Goal: Task Accomplishment & Management: Complete application form

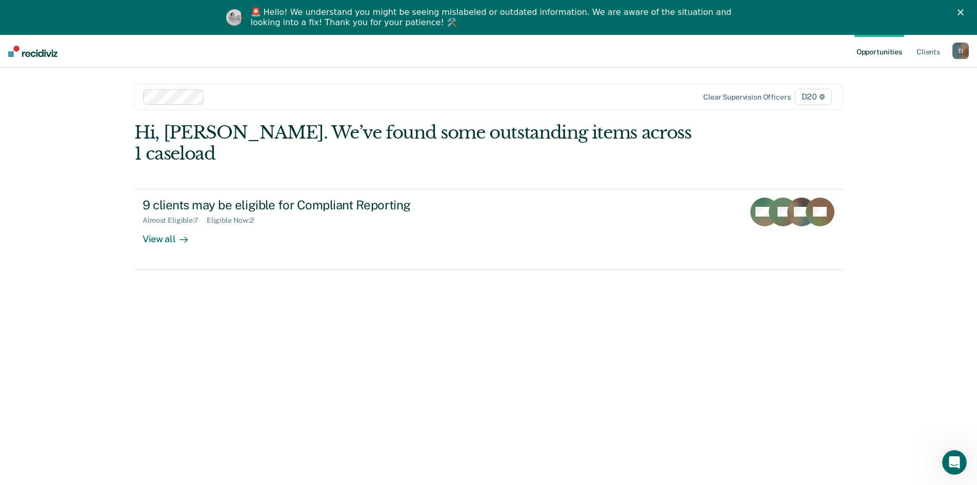
click at [969, 9] on div "🚨 Hello! We understand you might be seeing mislabeled or outdated information. …" at bounding box center [488, 17] width 977 height 27
click at [964, 12] on icon "Close" at bounding box center [961, 12] width 6 height 6
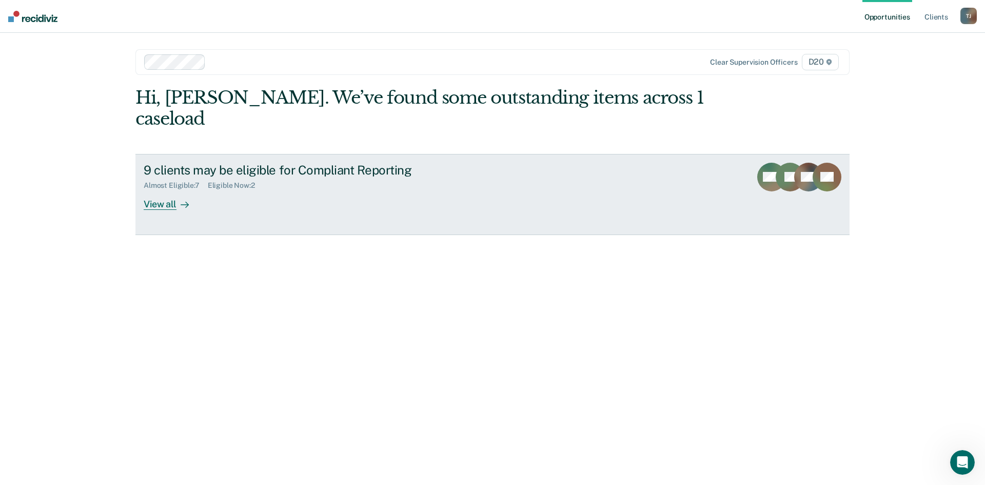
click at [165, 190] on div "View all" at bounding box center [172, 200] width 57 height 20
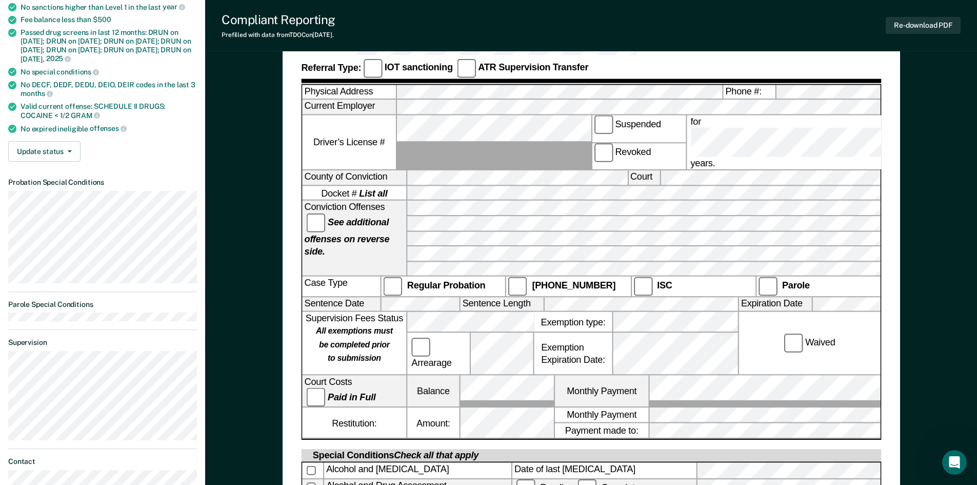
scroll to position [154, 0]
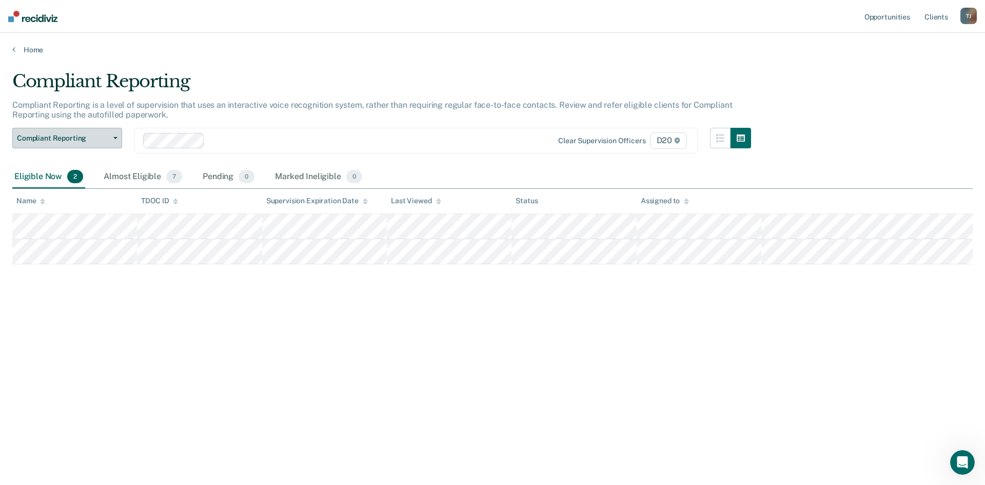
click at [95, 137] on span "Compliant Reporting" at bounding box center [63, 138] width 92 height 9
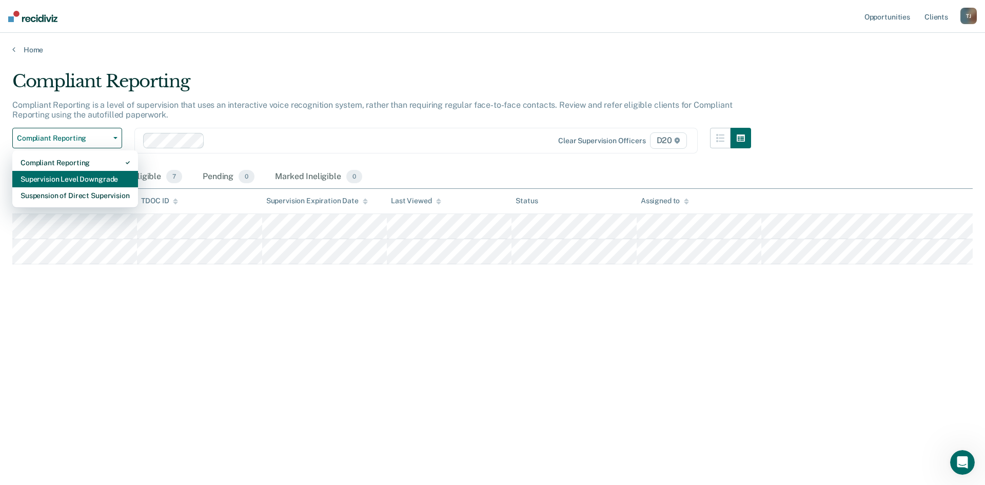
click at [92, 172] on div "Supervision Level Downgrade" at bounding box center [75, 179] width 109 height 16
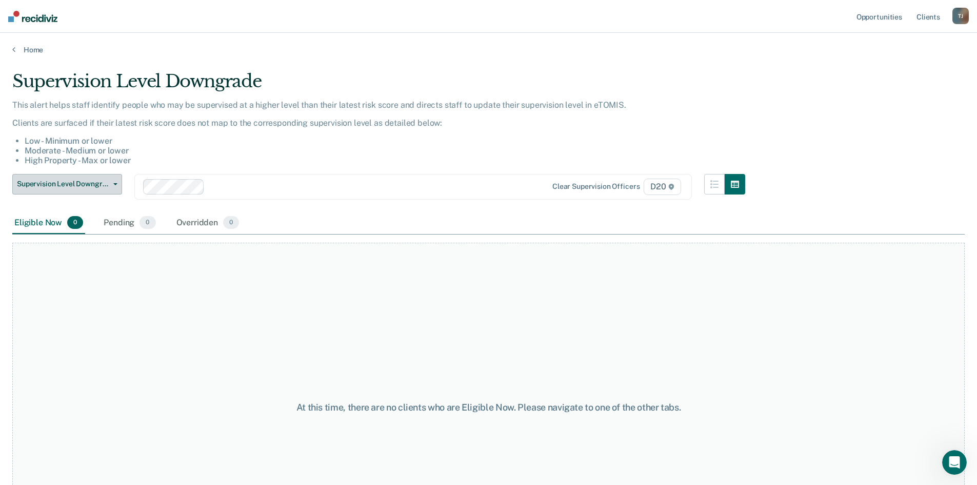
click at [117, 188] on button "Supervision Level Downgrade" at bounding box center [67, 184] width 110 height 21
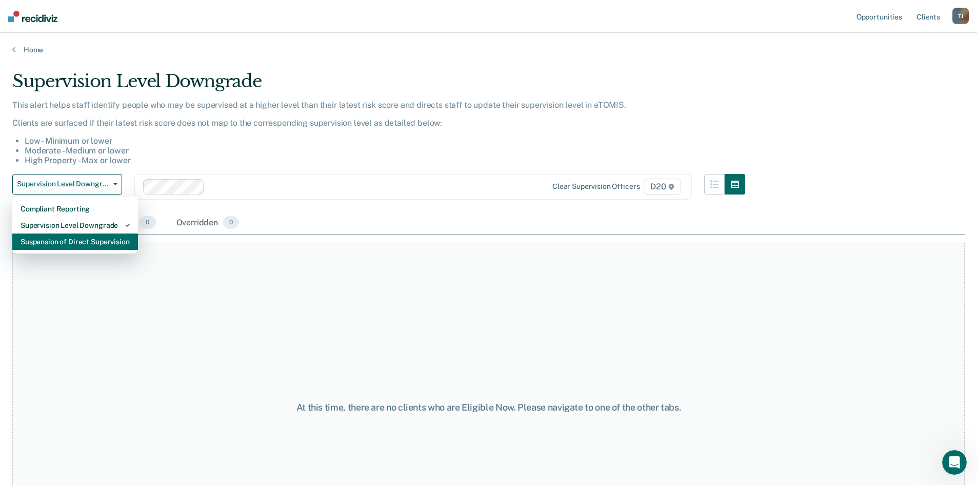
click at [108, 239] on div "Suspension of Direct Supervision" at bounding box center [75, 241] width 109 height 16
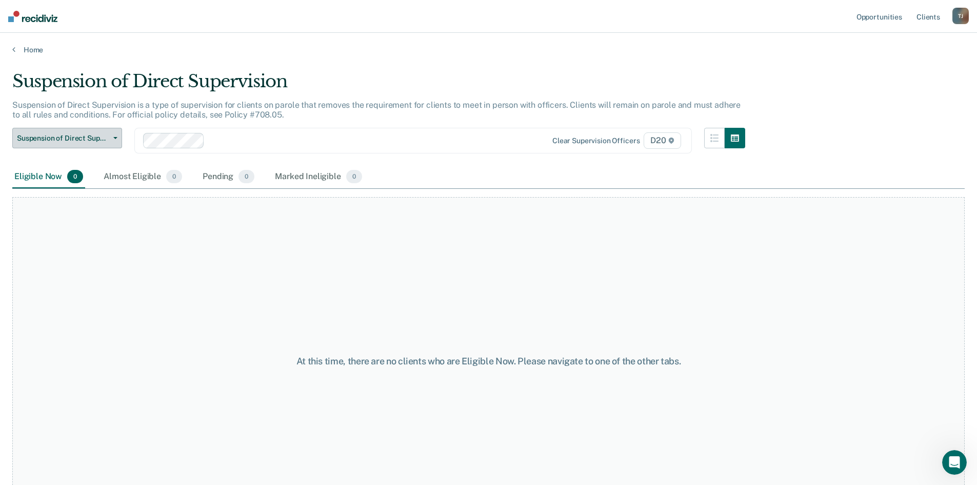
click at [112, 136] on button "Suspension of Direct Supervision" at bounding box center [67, 138] width 110 height 21
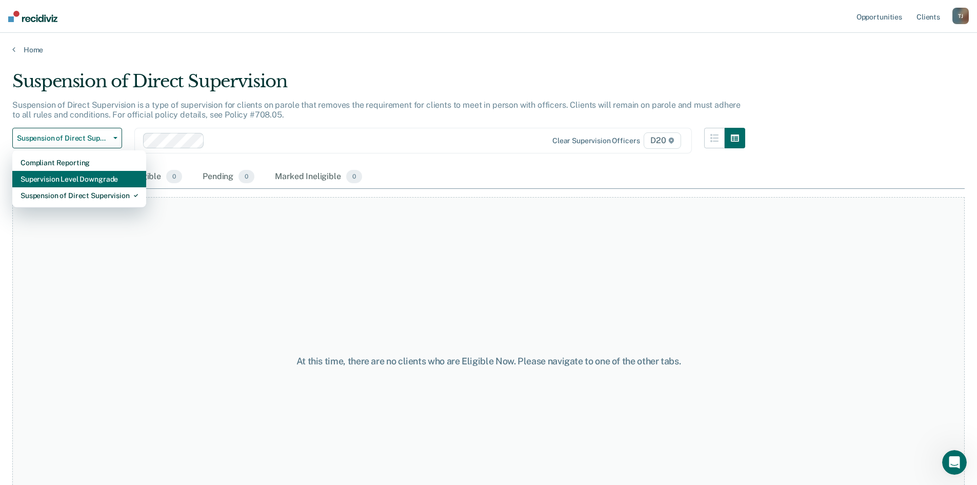
click at [91, 176] on div "Supervision Level Downgrade" at bounding box center [79, 179] width 117 height 16
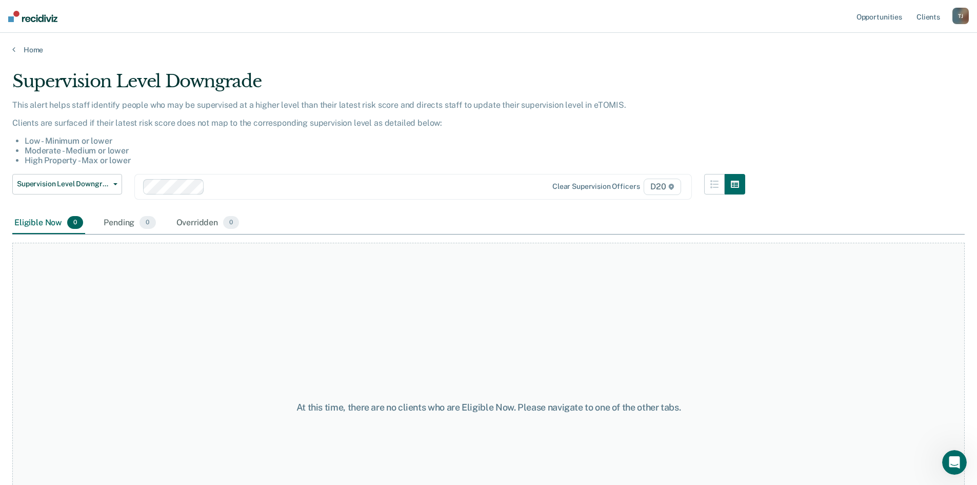
click at [960, 14] on div "T J" at bounding box center [961, 16] width 16 height 16
click at [895, 13] on link "Opportunities" at bounding box center [880, 16] width 50 height 33
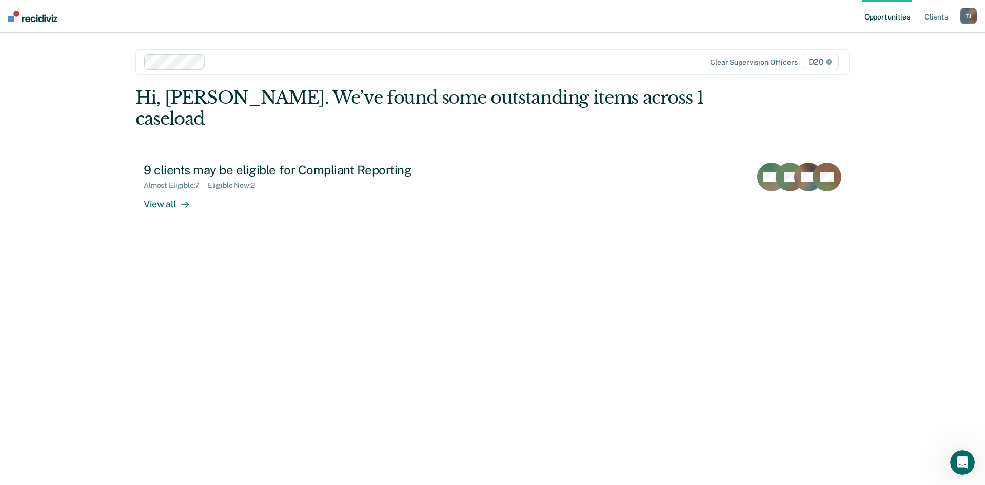
click at [966, 17] on div "T J" at bounding box center [969, 16] width 16 height 16
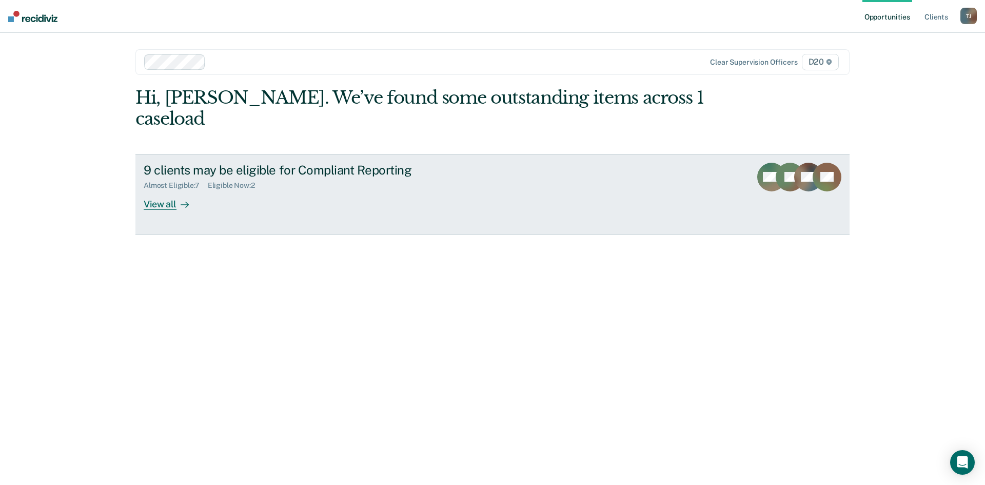
click at [188, 190] on div "View all" at bounding box center [172, 200] width 57 height 20
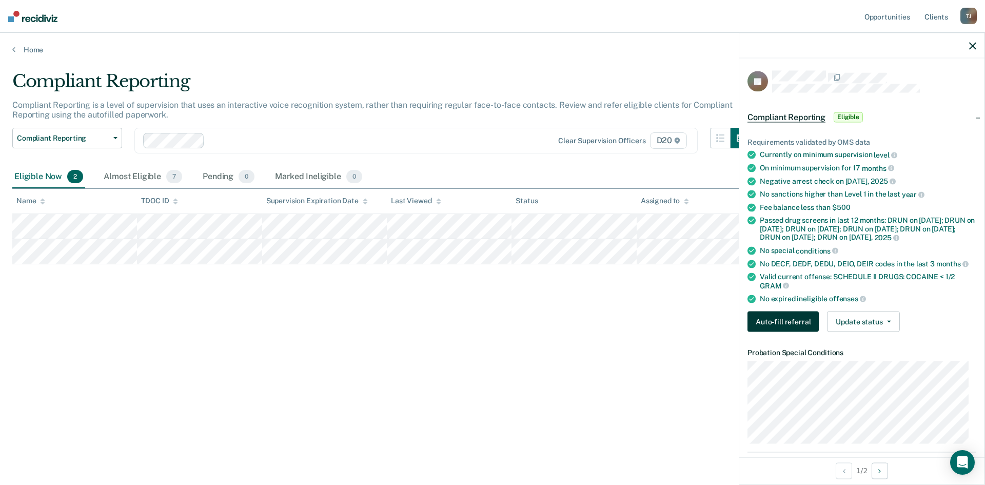
click at [786, 326] on button "Auto-fill referral" at bounding box center [783, 321] width 71 height 21
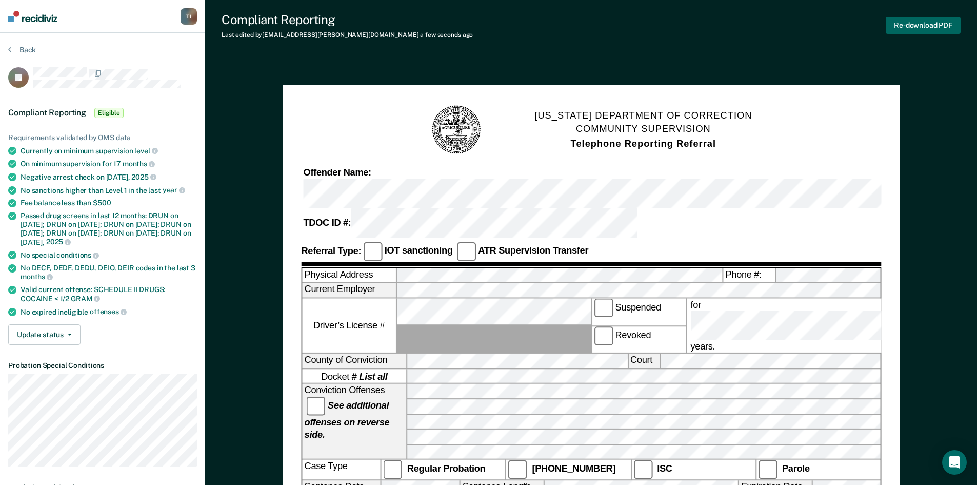
click at [911, 23] on button "Re-download PDF" at bounding box center [923, 25] width 75 height 17
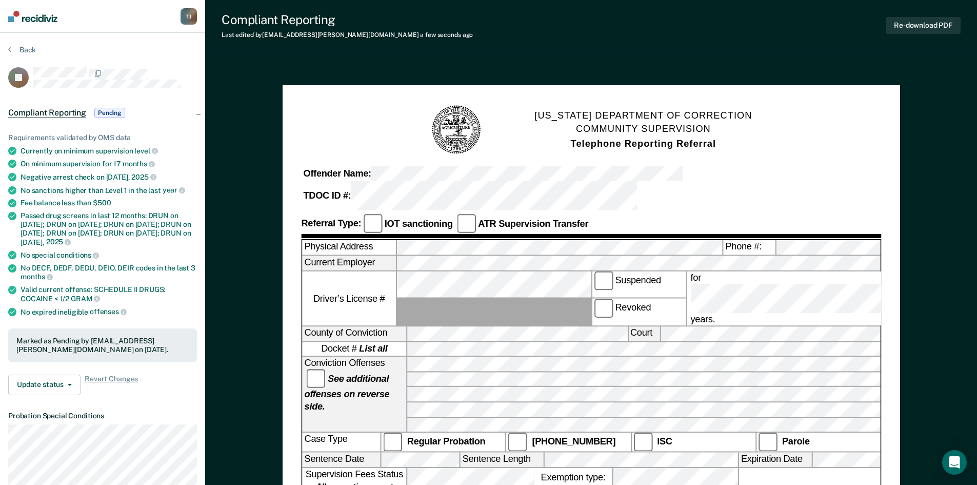
click at [507, 30] on div "Compliant Reporting Last edited by Tylar.Jauch@tn.gov a few seconds ago Re-down…" at bounding box center [591, 25] width 772 height 51
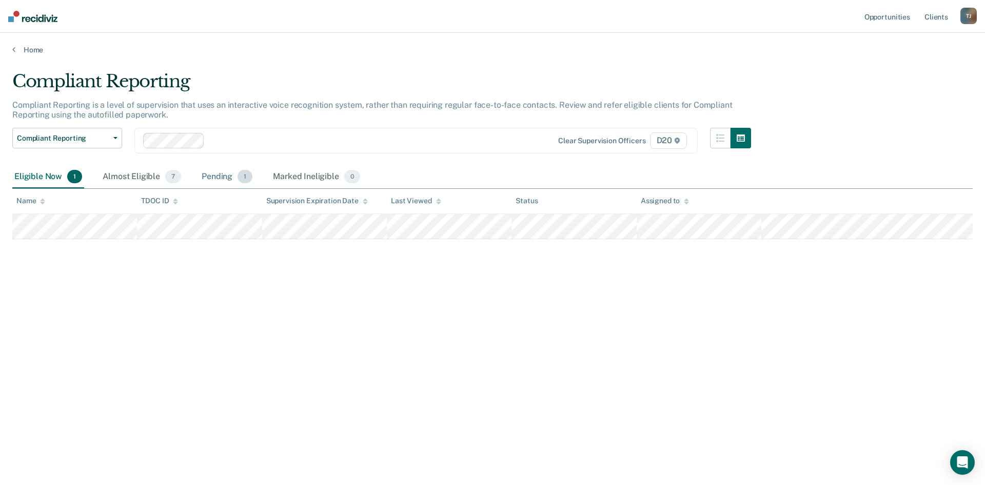
click at [223, 183] on div "Pending 1" at bounding box center [227, 177] width 55 height 23
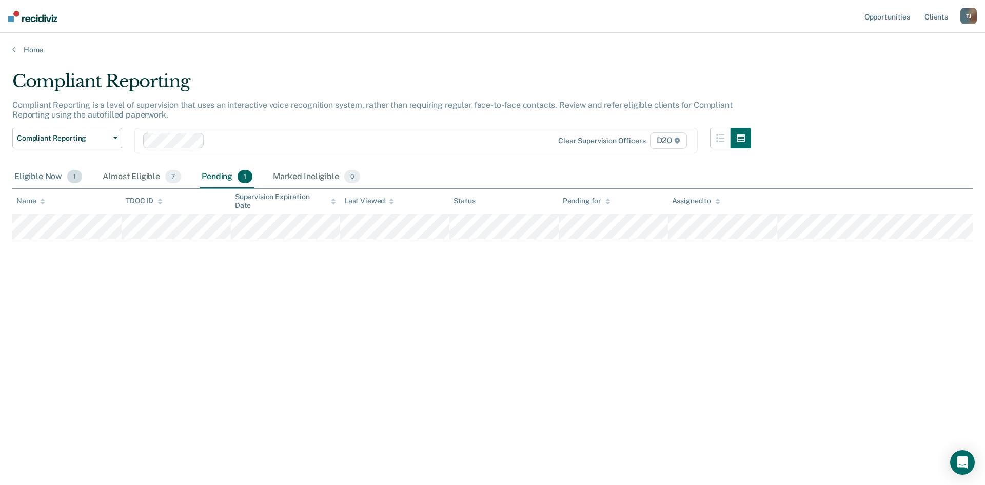
click at [57, 180] on div "Eligible Now 1" at bounding box center [48, 177] width 72 height 23
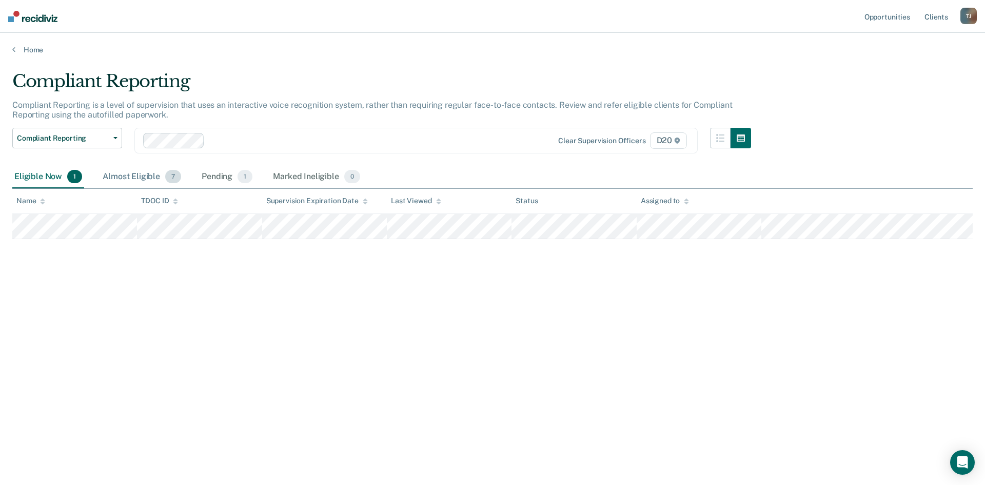
click at [141, 183] on div "Almost Eligible 7" at bounding box center [142, 177] width 83 height 23
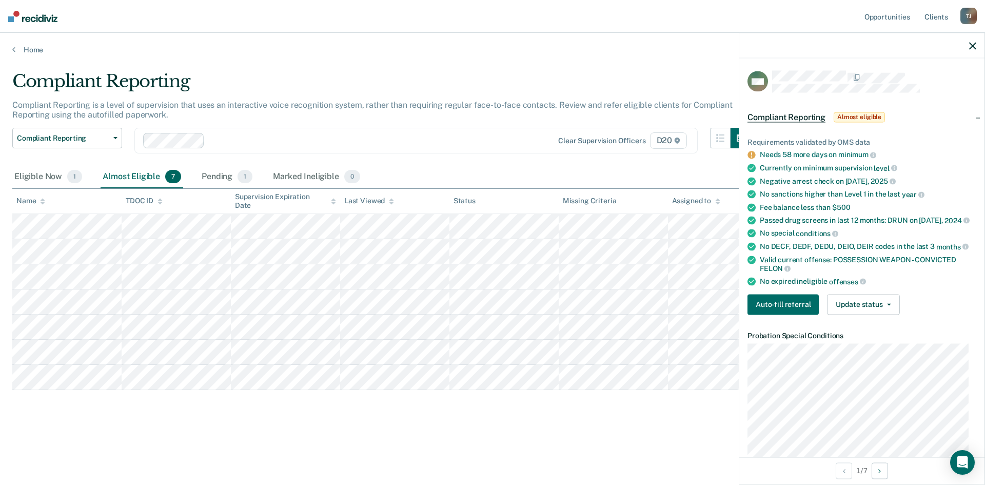
click at [974, 47] on icon "button" at bounding box center [972, 45] width 7 height 7
click at [971, 45] on icon "button" at bounding box center [972, 45] width 7 height 7
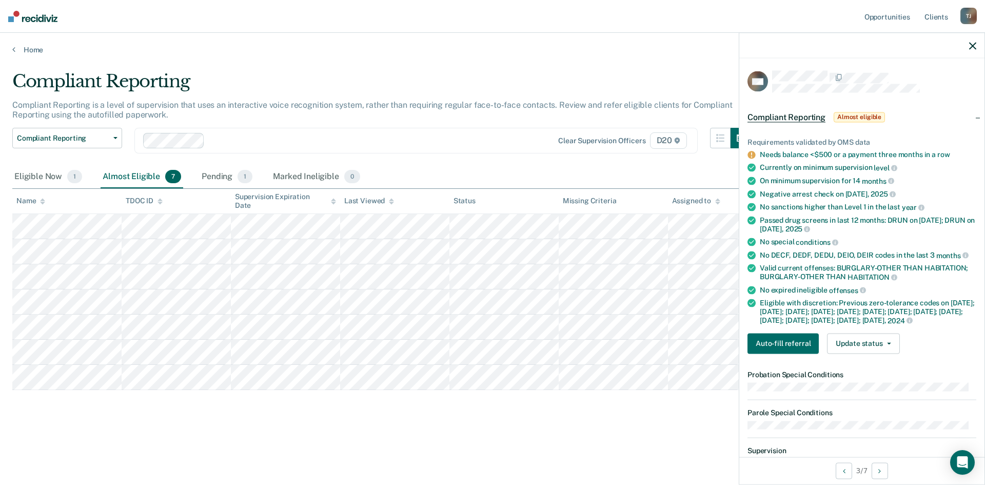
click at [974, 46] on icon "button" at bounding box center [972, 45] width 7 height 7
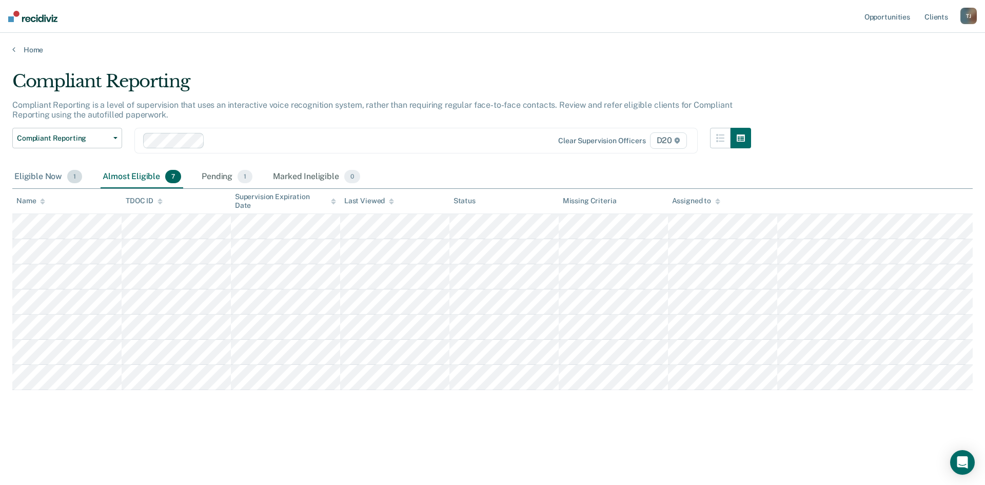
click at [60, 174] on div "Eligible Now 1" at bounding box center [48, 177] width 72 height 23
